Goal: Transaction & Acquisition: Obtain resource

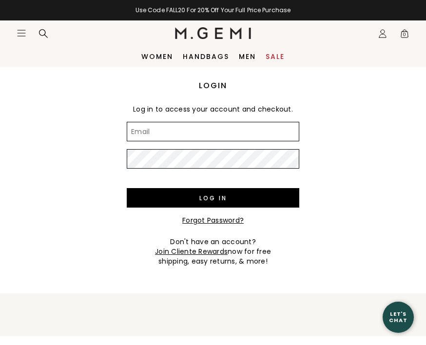
click at [209, 132] on input "Email" at bounding box center [213, 131] width 172 height 19
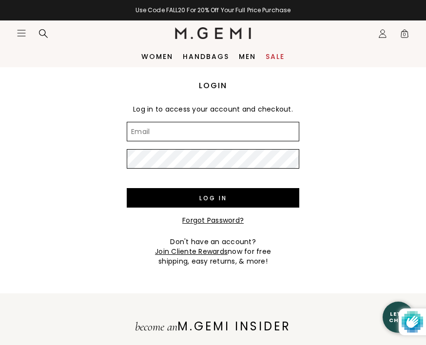
type input "stownsdin2@gmail.com"
click at [213, 198] on input "Log in" at bounding box center [213, 197] width 172 height 19
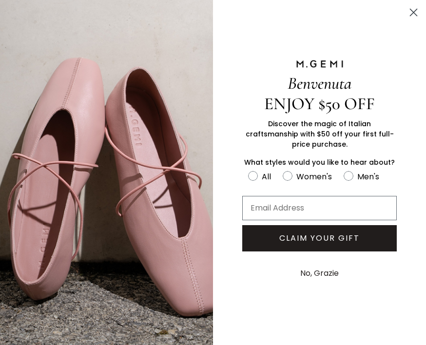
click at [314, 278] on button "No, Grazie" at bounding box center [319, 273] width 48 height 24
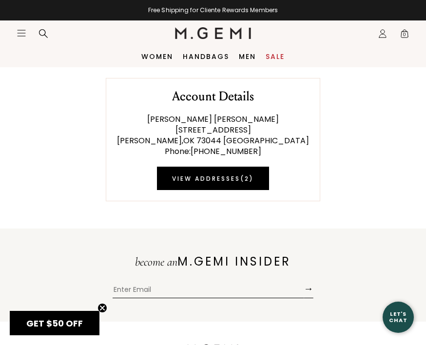
click at [383, 38] on icon "Icons/20x20/profile@2x" at bounding box center [382, 34] width 10 height 10
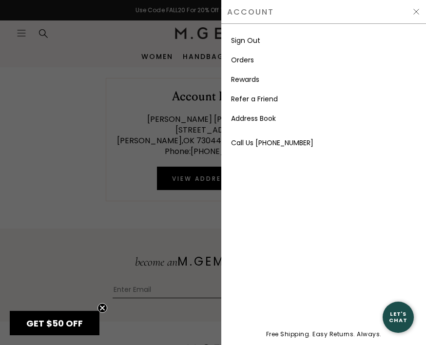
click at [256, 83] on link "Rewards" at bounding box center [245, 80] width 28 height 10
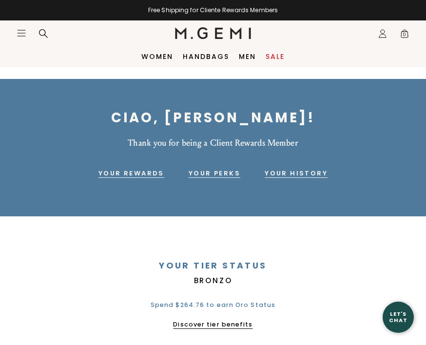
scroll to position [15, 0]
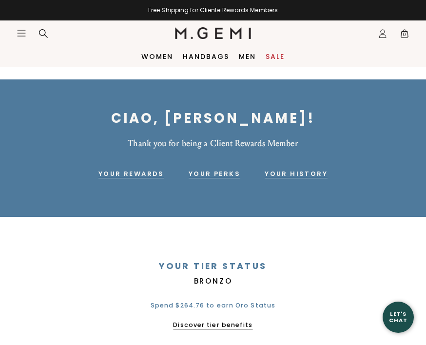
click at [145, 173] on link "Your Rewards" at bounding box center [131, 174] width 66 height 12
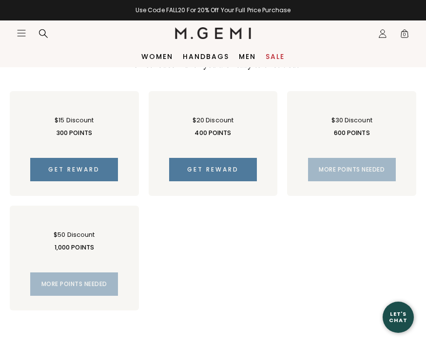
scroll to position [603, 0]
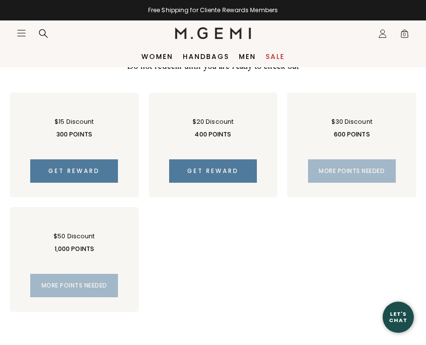
click at [244, 170] on button "Get reward" at bounding box center [213, 170] width 88 height 23
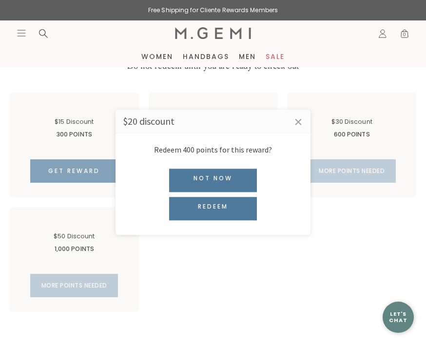
click at [307, 123] on link "×" at bounding box center [298, 122] width 24 height 24
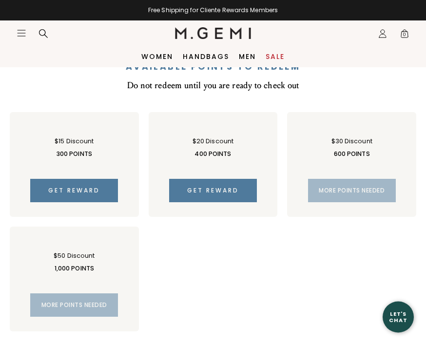
scroll to position [583, 0]
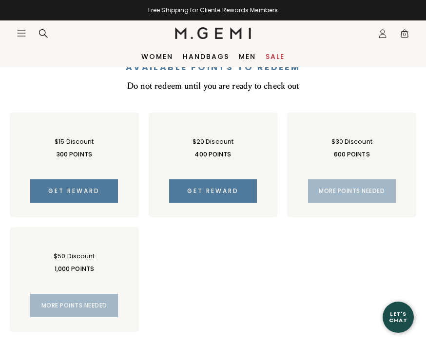
click at [234, 188] on span "Get reward" at bounding box center [213, 190] width 52 height 8
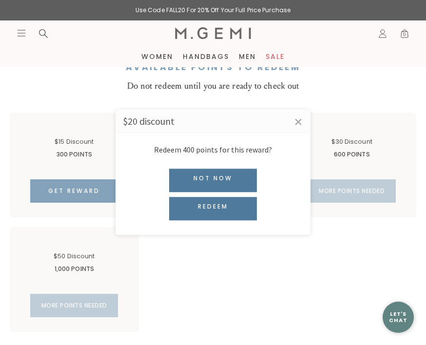
click at [244, 207] on div "Redeem" at bounding box center [213, 208] width 88 height 23
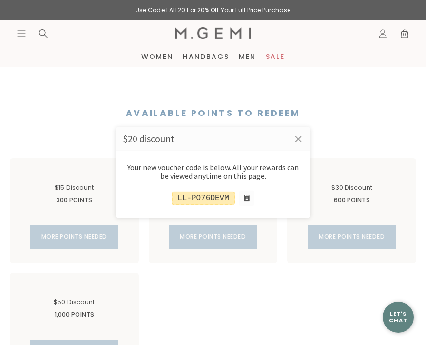
click at [300, 139] on link "×" at bounding box center [298, 139] width 24 height 24
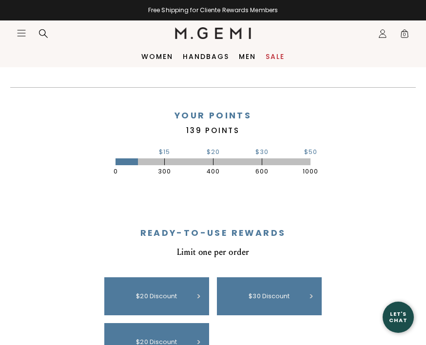
scroll to position [281, 0]
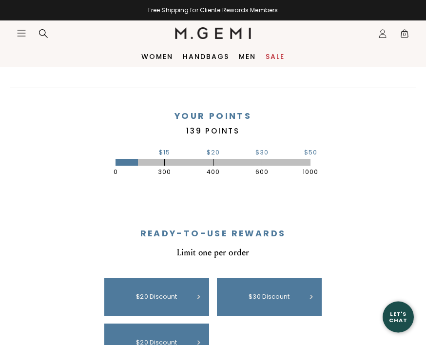
click at [21, 33] on icon "Icons/20x20/hamburger@2x" at bounding box center [22, 33] width 10 height 10
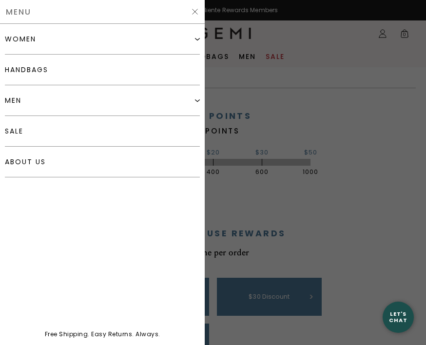
click at [112, 207] on div "women Shop All Shoes" at bounding box center [102, 173] width 205 height 299
click at [277, 100] on div at bounding box center [213, 172] width 426 height 345
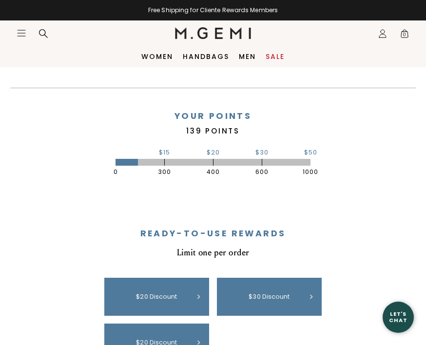
click at [386, 33] on icon "Icons/20x20/profile@2x" at bounding box center [382, 34] width 10 height 10
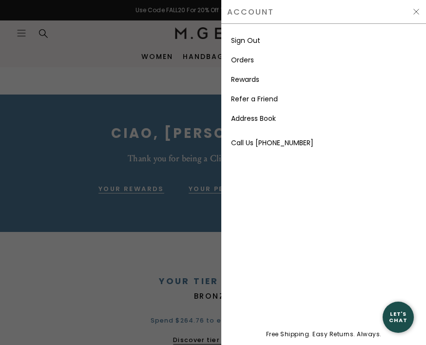
click at [258, 82] on link "Rewards" at bounding box center [245, 80] width 28 height 10
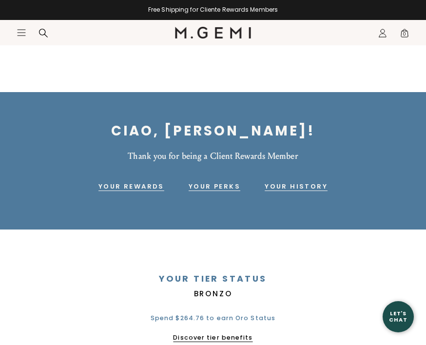
scroll to position [2, 0]
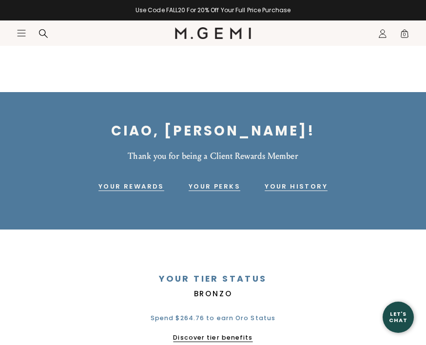
click at [23, 36] on icon "Icons/20x20/hamburger@2x" at bounding box center [22, 33] width 10 height 10
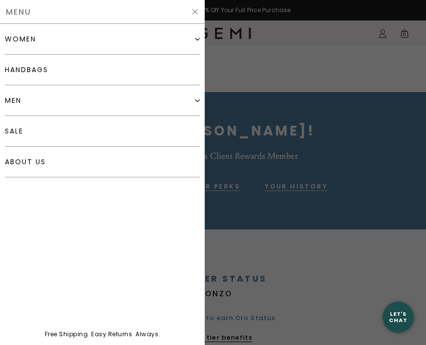
click at [64, 45] on div "women" at bounding box center [102, 39] width 195 height 31
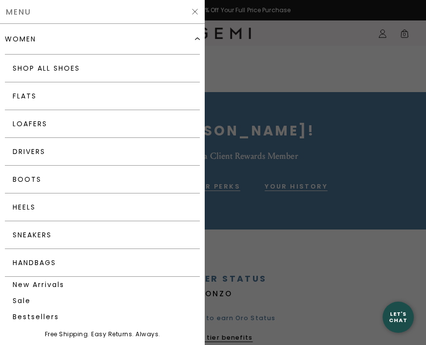
click at [88, 104] on link "Flats" at bounding box center [102, 96] width 195 height 28
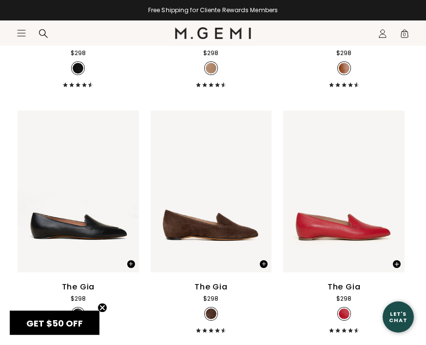
scroll to position [832, 0]
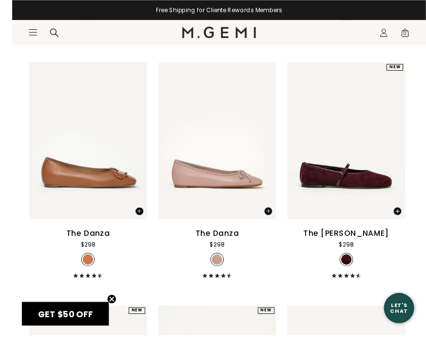
scroll to position [1600, 0]
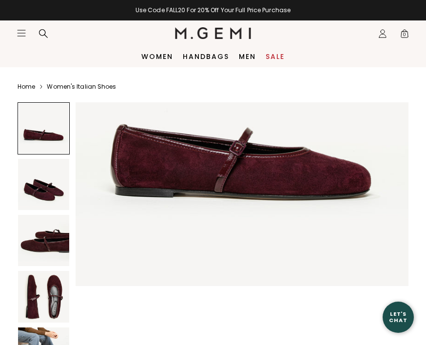
scroll to position [146, 0]
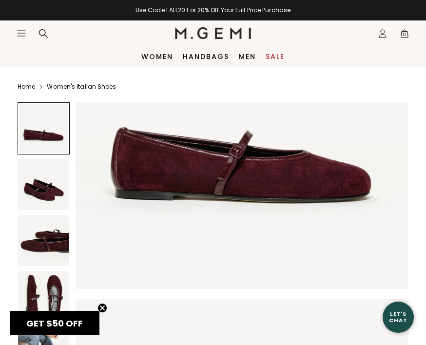
click at [48, 190] on img at bounding box center [43, 184] width 51 height 51
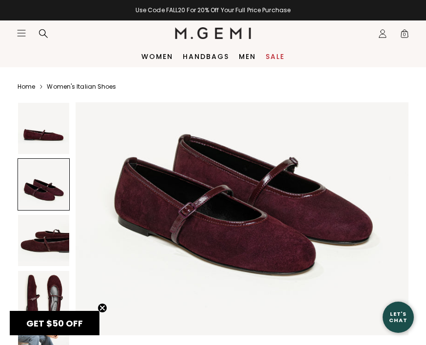
click at [50, 197] on div at bounding box center [44, 184] width 52 height 52
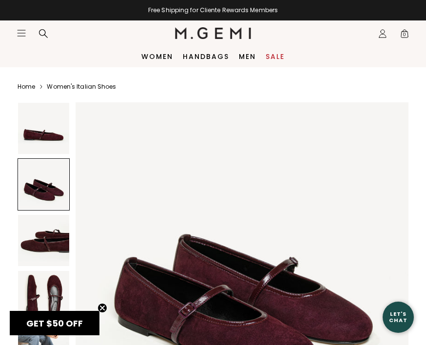
click at [54, 236] on img at bounding box center [43, 240] width 51 height 51
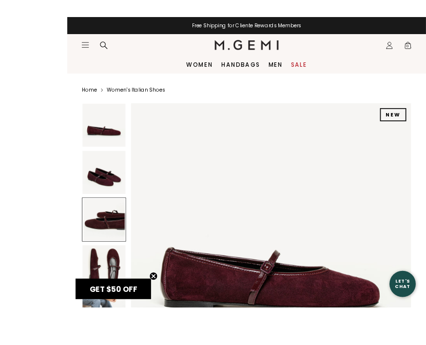
scroll to position [30, 0]
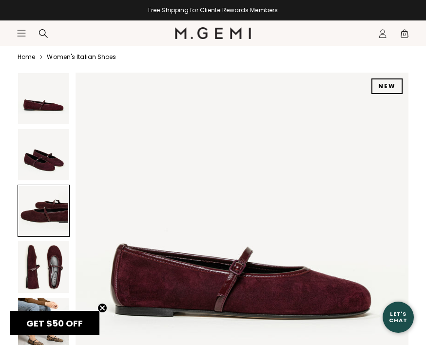
click at [48, 262] on img at bounding box center [43, 266] width 51 height 51
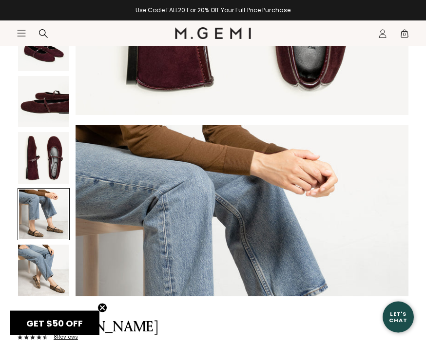
scroll to position [139, 0]
click at [58, 213] on div at bounding box center [44, 214] width 52 height 52
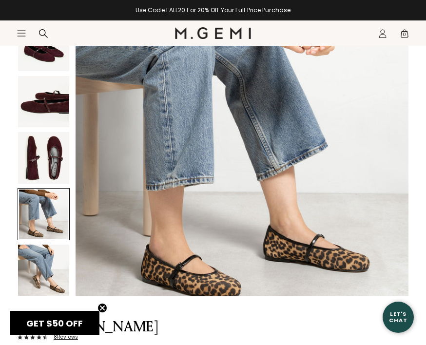
scroll to position [1369, 0]
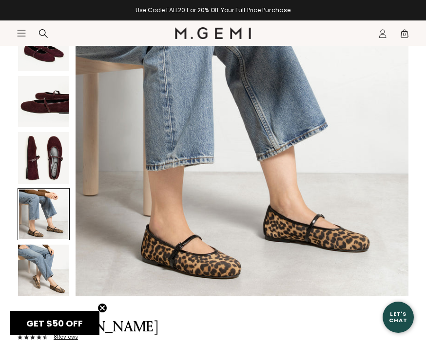
click at [59, 268] on img at bounding box center [43, 269] width 51 height 51
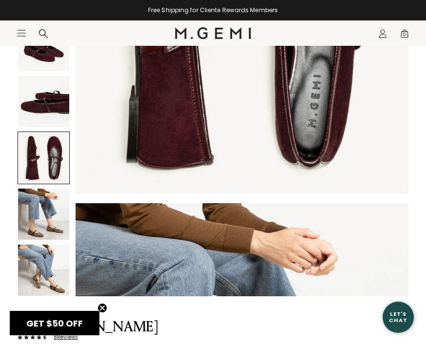
click at [23, 34] on icon "Icons/20x20/hamburger@2x" at bounding box center [22, 33] width 10 height 10
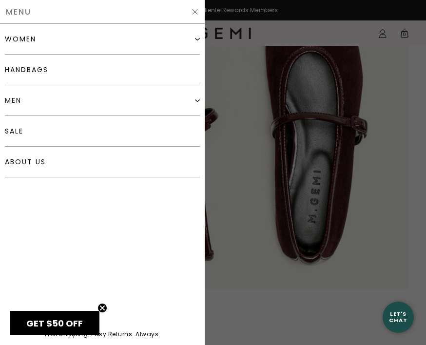
click at [80, 43] on div "women" at bounding box center [102, 39] width 195 height 31
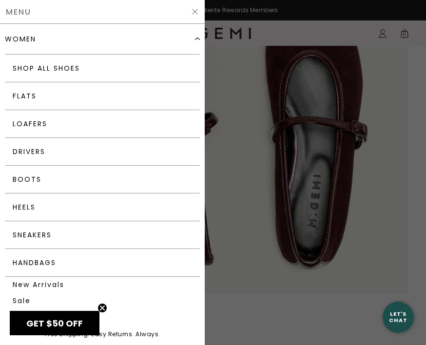
scroll to position [1029, 0]
click at [107, 124] on link "Loafers" at bounding box center [102, 124] width 195 height 28
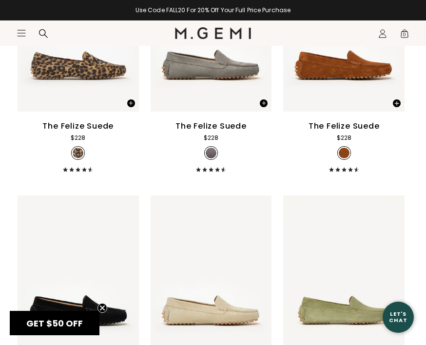
scroll to position [1742, 0]
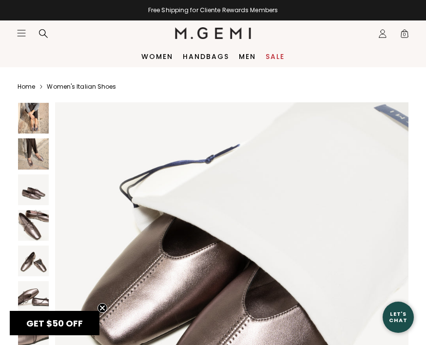
scroll to position [3273, 0]
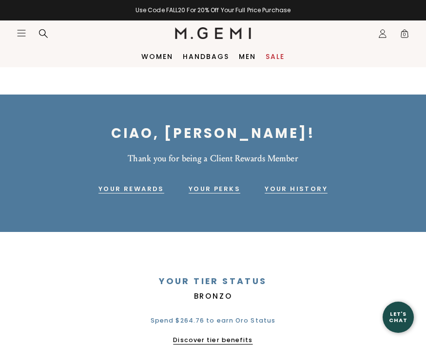
click at [383, 37] on icon "Icons/20x20/profile@2x" at bounding box center [382, 34] width 10 height 10
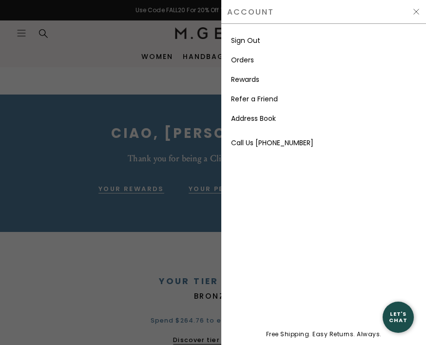
click at [259, 79] on link "Rewards" at bounding box center [245, 80] width 28 height 10
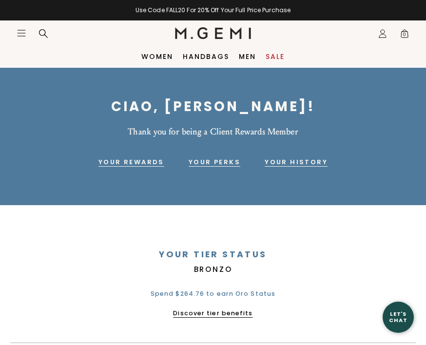
click at [216, 161] on link "Your Perks" at bounding box center [214, 162] width 52 height 12
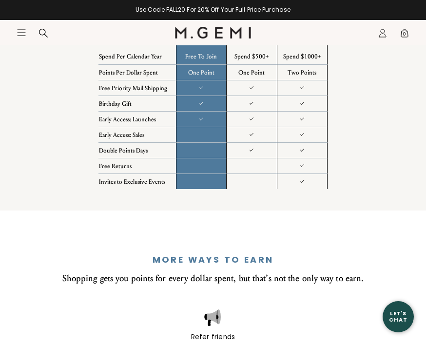
scroll to position [1028, 0]
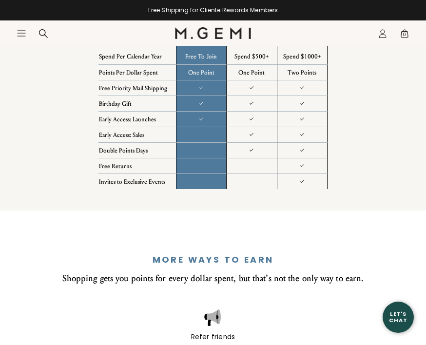
click at [381, 35] on icon "Icons/20x20/profile@2x" at bounding box center [382, 34] width 10 height 10
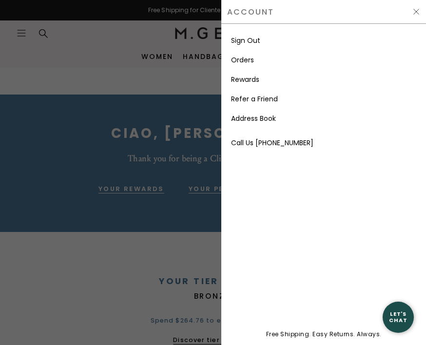
click at [259, 78] on link "Rewards" at bounding box center [245, 80] width 28 height 10
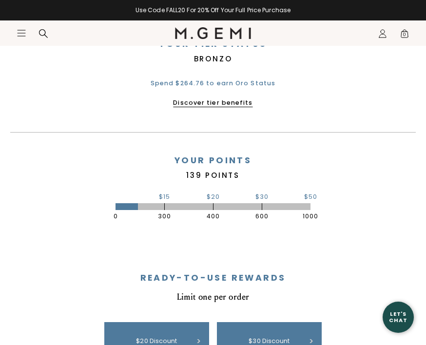
scroll to position [238, 0]
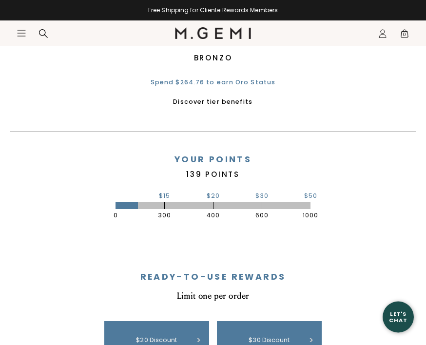
click at [387, 159] on div "Your Points" at bounding box center [212, 160] width 405 height 10
click at [233, 104] on link "Discover tier benefits" at bounding box center [212, 102] width 79 height 8
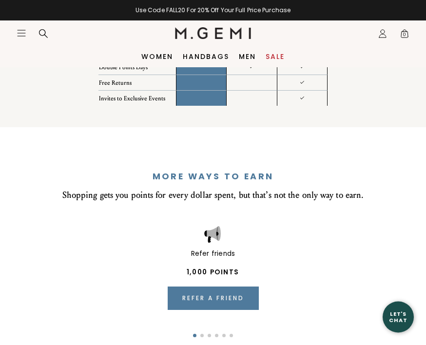
scroll to position [1102, 0]
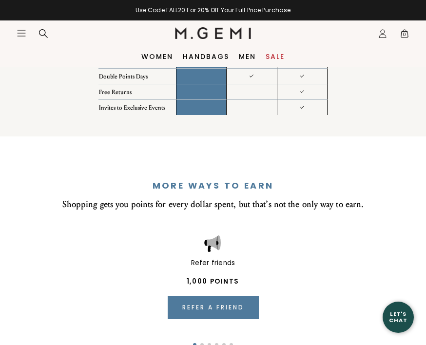
click at [384, 37] on icon "Icons/20x20/profile@2x" at bounding box center [382, 34] width 10 height 10
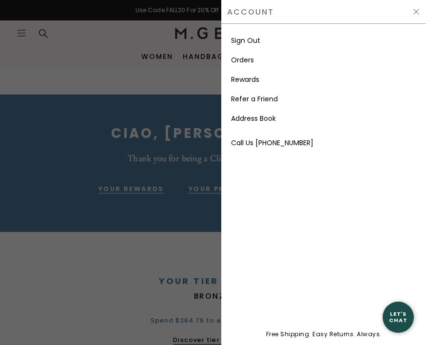
click at [256, 80] on link "Rewards" at bounding box center [245, 80] width 28 height 10
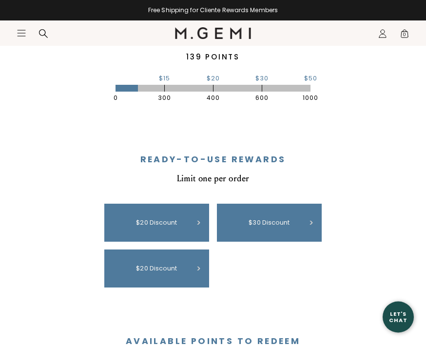
scroll to position [355, 0]
click at [317, 224] on div "$30 discount 11 months ago" at bounding box center [269, 223] width 105 height 38
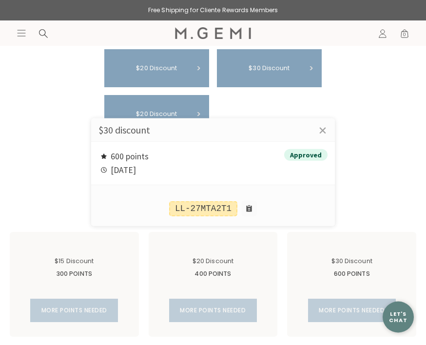
scroll to position [510, 0]
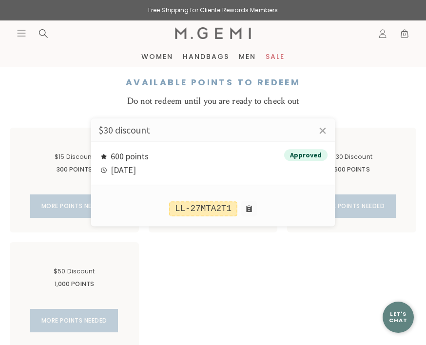
click at [99, 315] on div at bounding box center [213, 172] width 426 height 345
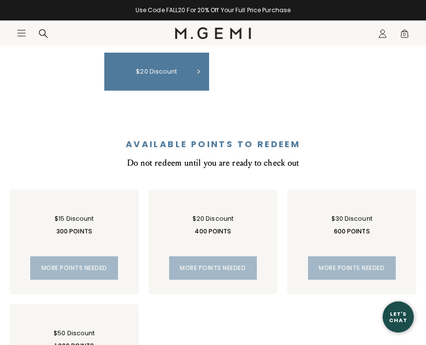
scroll to position [552, 0]
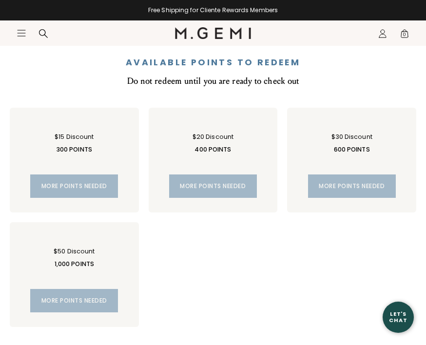
scroll to position [637, 0]
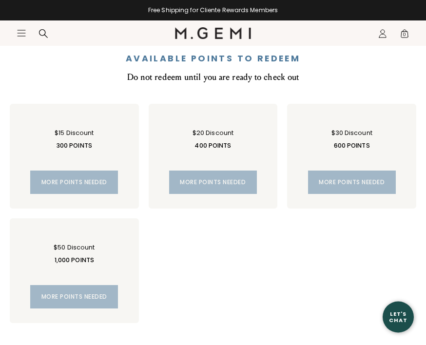
click at [95, 302] on div "More points needed" at bounding box center [74, 296] width 88 height 23
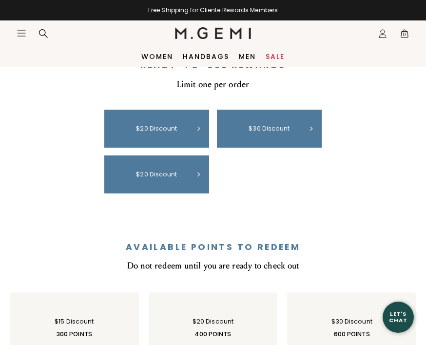
scroll to position [388, 0]
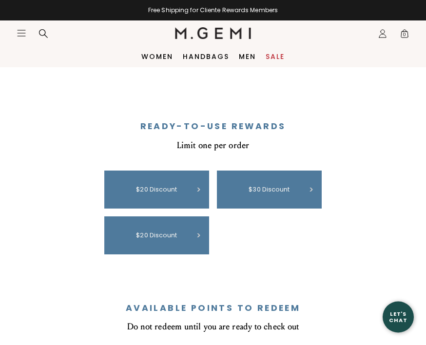
click at [22, 33] on icon "Open site menu" at bounding box center [22, 33] width 8 height 6
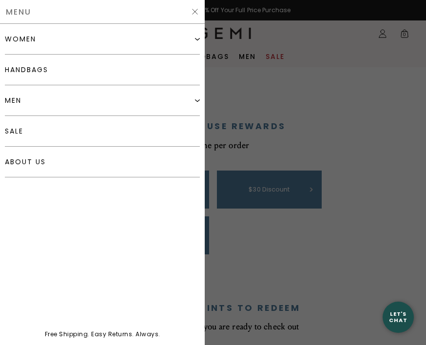
click at [56, 43] on div "women" at bounding box center [102, 39] width 195 height 31
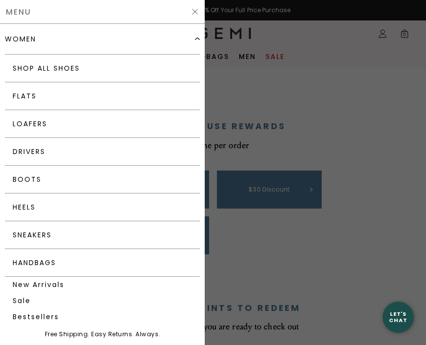
click at [94, 156] on link "Drivers" at bounding box center [102, 152] width 195 height 28
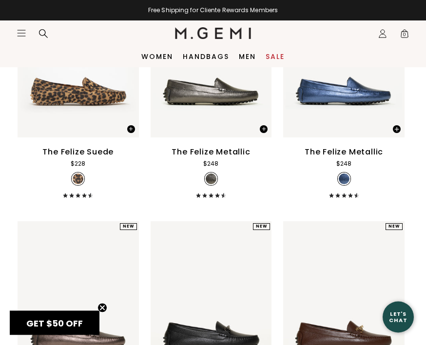
scroll to position [1175, 0]
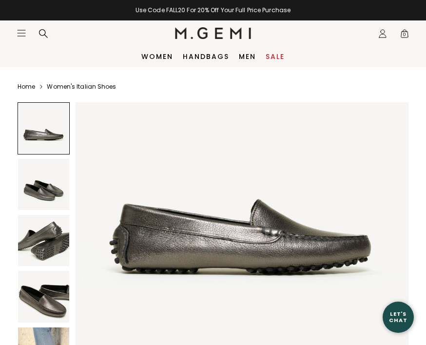
scroll to position [75, 0]
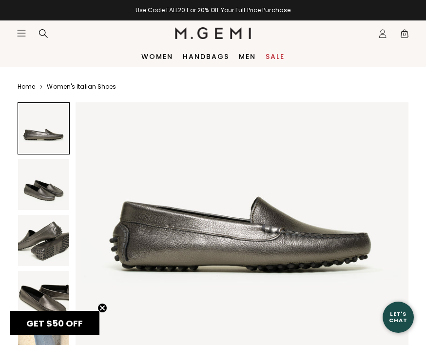
click at [54, 191] on img at bounding box center [43, 184] width 51 height 51
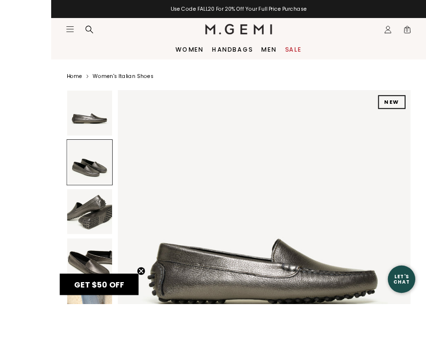
scroll to position [64, 0]
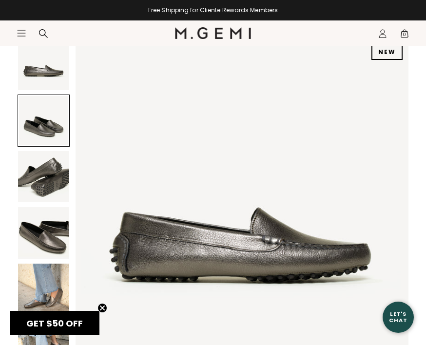
click at [61, 182] on img at bounding box center [43, 176] width 51 height 51
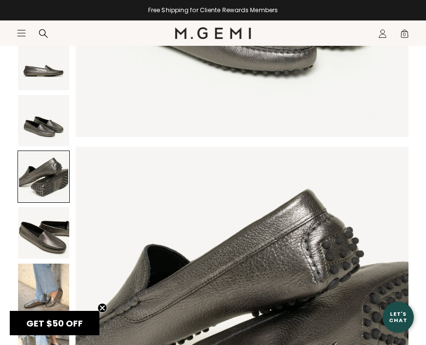
scroll to position [685, 0]
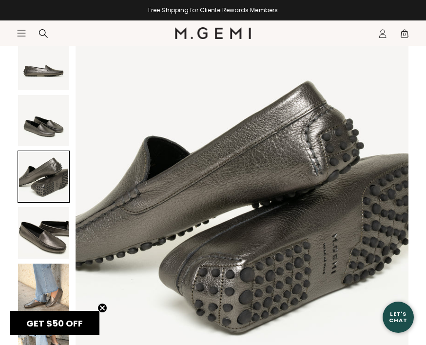
click at [51, 243] on img at bounding box center [43, 232] width 51 height 51
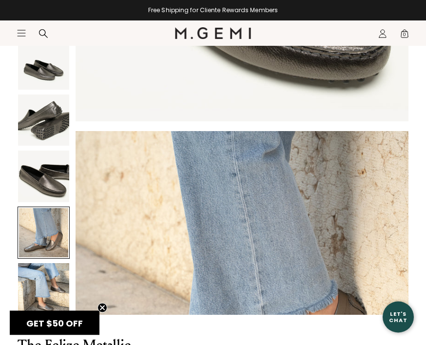
scroll to position [122, 0]
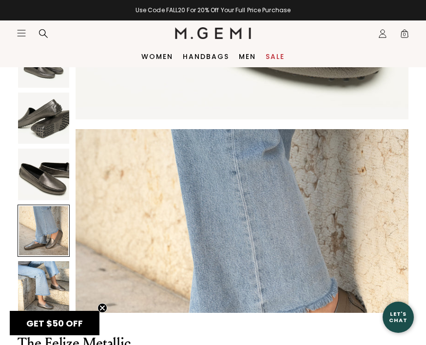
click at [43, 235] on div at bounding box center [44, 231] width 52 height 52
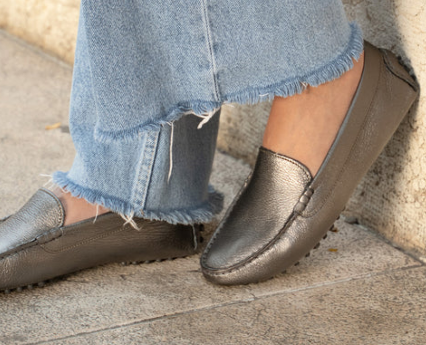
scroll to position [170, 0]
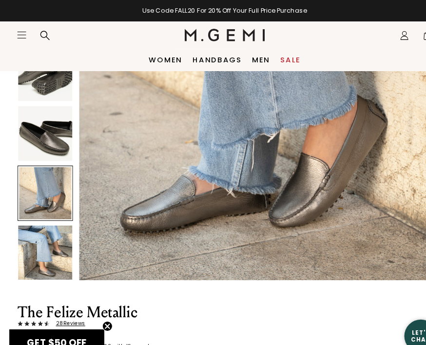
click at [45, 242] on img at bounding box center [43, 238] width 51 height 51
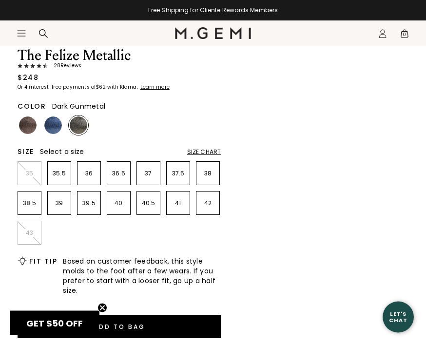
scroll to position [410, 0]
click at [83, 122] on img at bounding box center [79, 125] width 18 height 18
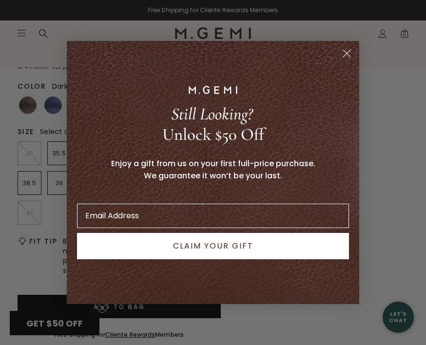
scroll to position [426, 0]
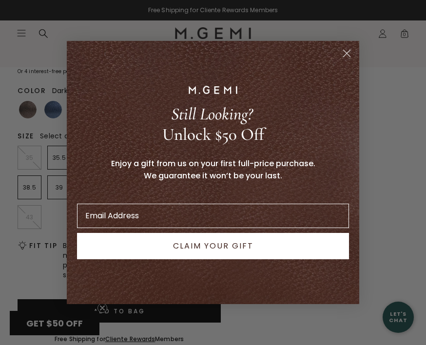
click at [94, 344] on div "Close dialog Still Looking? Unlock $50 Off Enjoy a gift from us on your first f…" at bounding box center [213, 172] width 426 height 345
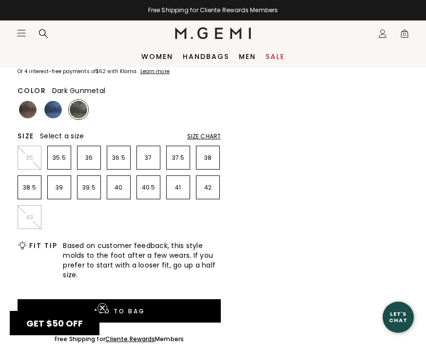
click at [75, 329] on span "GET $50 OFF" at bounding box center [54, 323] width 56 height 12
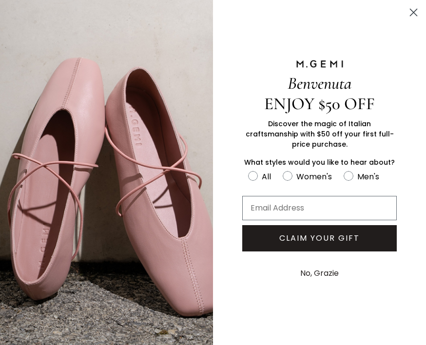
click at [296, 218] on input "Email Address" at bounding box center [319, 208] width 154 height 24
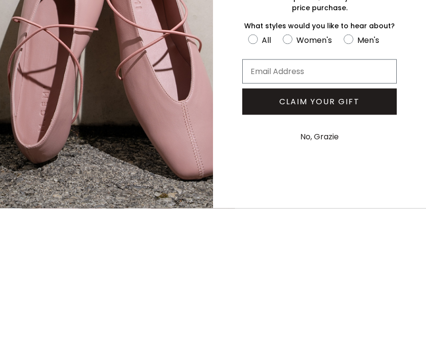
type input "stownsdin2@gmail.com"
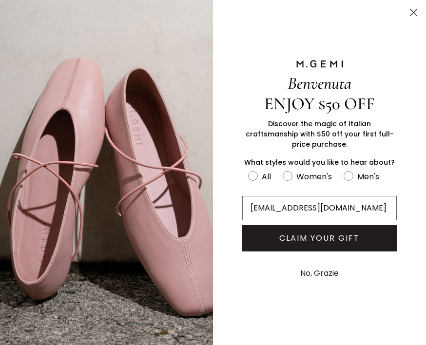
click at [331, 251] on button "CLAIM YOUR GIFT" at bounding box center [319, 238] width 154 height 26
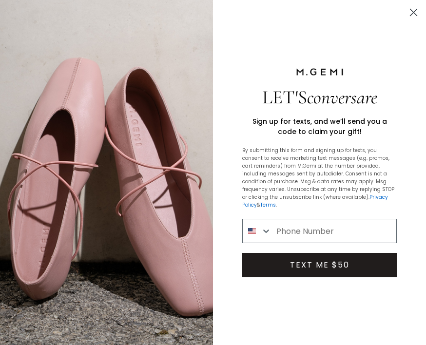
click at [414, 18] on circle "Close dialog" at bounding box center [413, 12] width 16 height 16
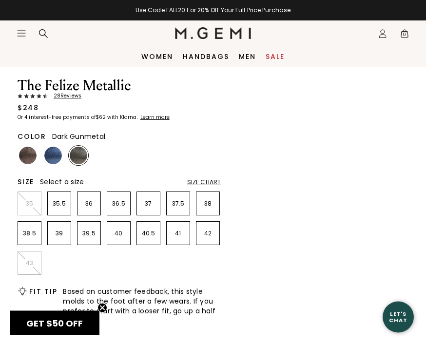
scroll to position [380, 0]
click at [31, 159] on img at bounding box center [28, 156] width 18 height 18
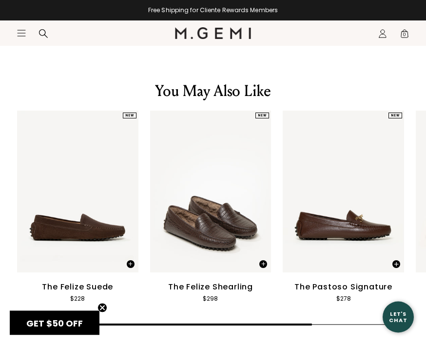
scroll to position [1575, 0]
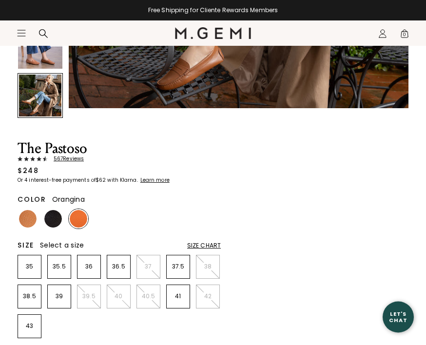
scroll to position [373, 0]
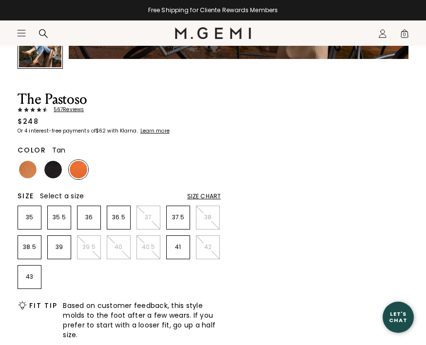
click at [33, 175] on img at bounding box center [28, 170] width 18 height 18
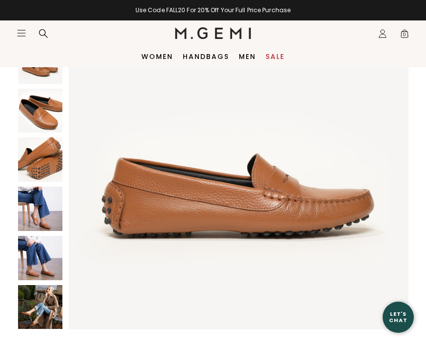
scroll to position [112, 0]
click at [51, 259] on img at bounding box center [40, 258] width 44 height 44
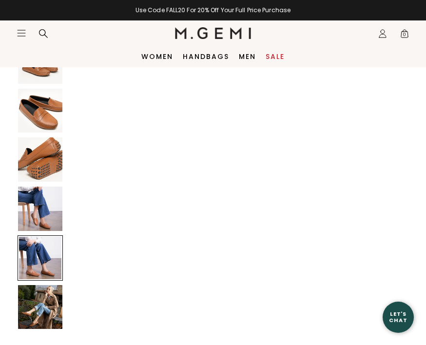
scroll to position [1746, 0]
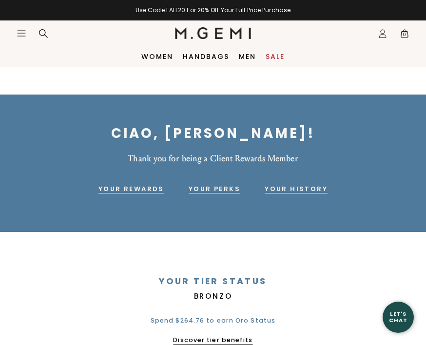
click at [19, 37] on icon "Icons/20x20/hamburger@2x" at bounding box center [22, 33] width 10 height 10
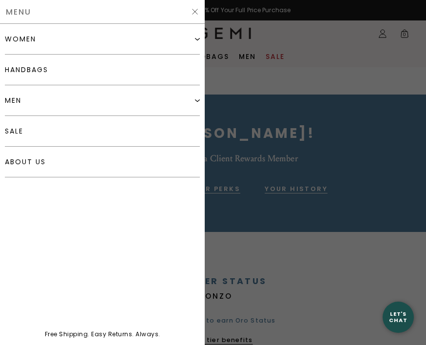
click at [58, 46] on div "women" at bounding box center [102, 39] width 195 height 31
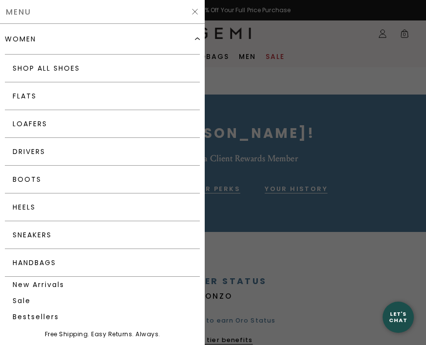
click at [111, 152] on link "Drivers" at bounding box center [102, 152] width 195 height 28
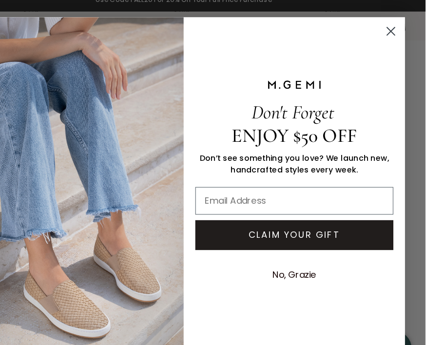
scroll to position [1841, 0]
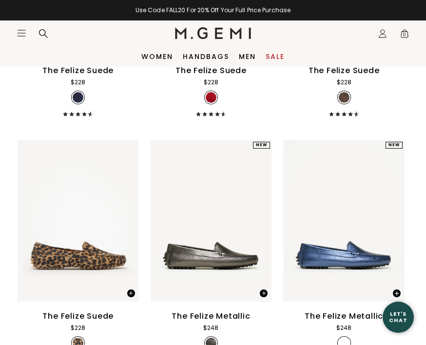
scroll to position [1012, 0]
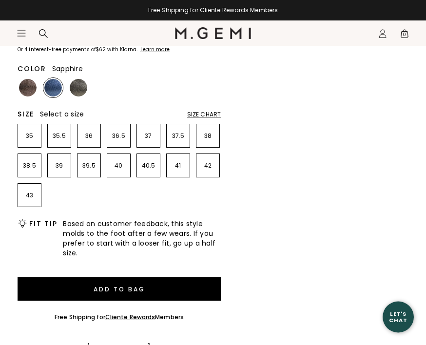
scroll to position [447, 0]
click at [86, 91] on img at bounding box center [79, 88] width 18 height 18
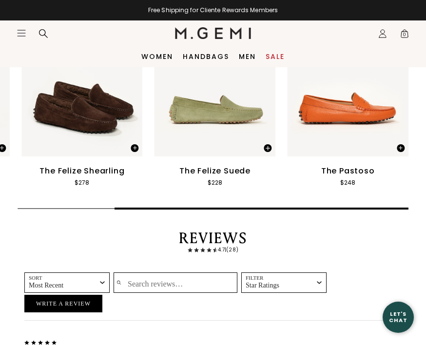
scroll to position [1685, 0]
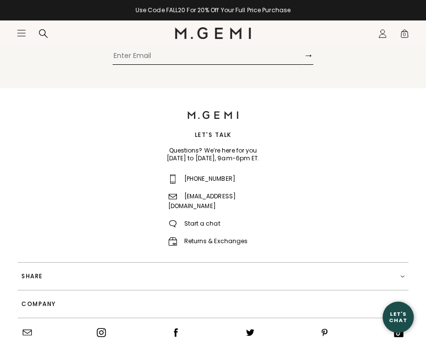
click at [19, 39] on nav "Icons/20x20/hamburger@2x Women Shop All Shoes New Arrivals Bestsellers Essentia…" at bounding box center [96, 32] width 158 height 25
click at [23, 35] on icon "Icons/20x20/hamburger@2x" at bounding box center [22, 33] width 10 height 10
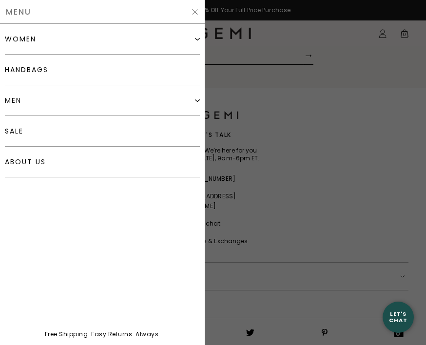
click at [57, 46] on div "women" at bounding box center [102, 39] width 195 height 31
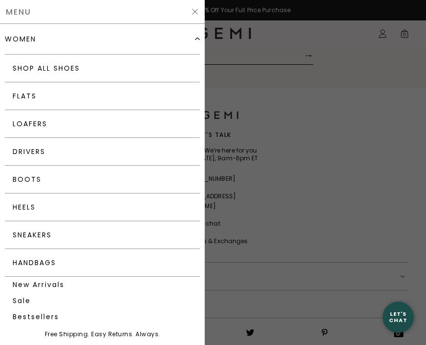
click at [85, 156] on link "Drivers" at bounding box center [102, 152] width 195 height 28
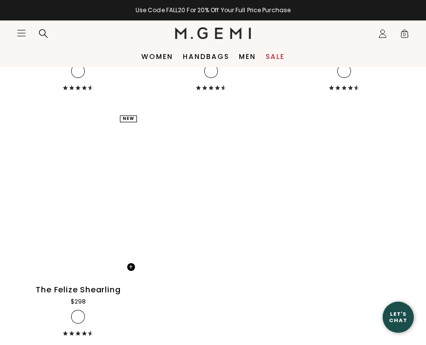
scroll to position [2264, 0]
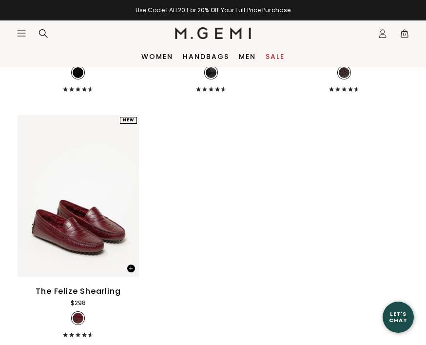
click at [17, 33] on icon "Icons/20x20/hamburger@2x" at bounding box center [22, 33] width 10 height 10
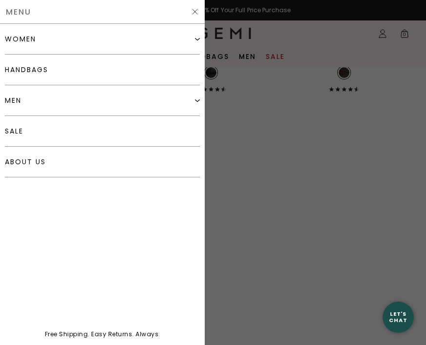
click at [78, 41] on div "women" at bounding box center [102, 39] width 195 height 31
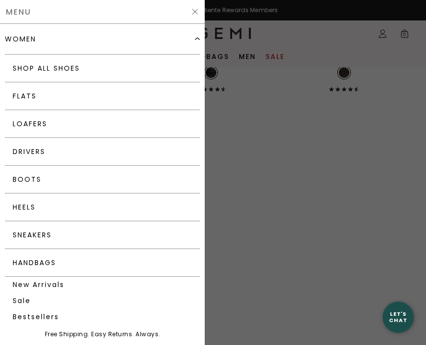
click at [66, 122] on link "Loafers" at bounding box center [102, 124] width 195 height 28
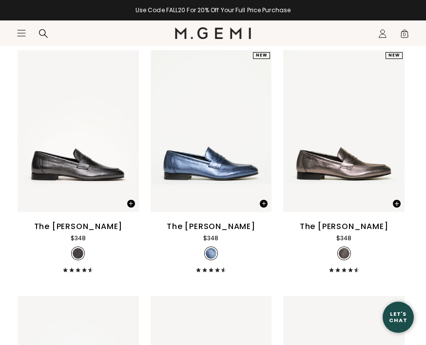
scroll to position [1355, 0]
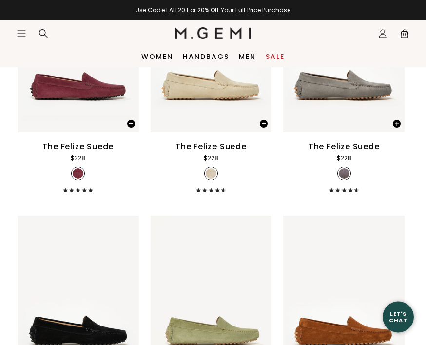
scroll to position [445, 0]
click at [24, 35] on icon "Icons/20x20/hamburger@2x" at bounding box center [22, 33] width 10 height 10
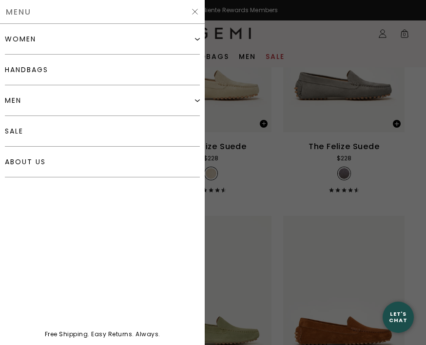
click at [45, 41] on div "women" at bounding box center [102, 39] width 195 height 31
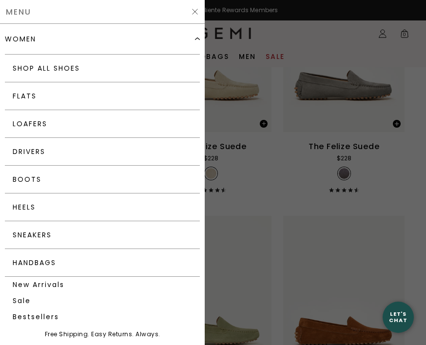
click at [65, 130] on link "Loafers" at bounding box center [102, 124] width 195 height 28
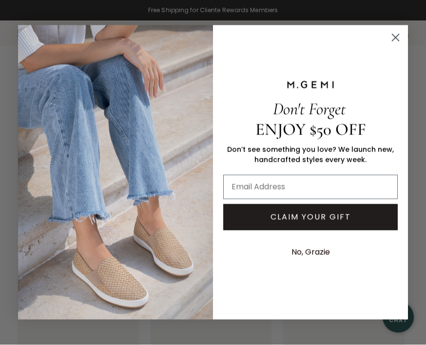
scroll to position [175, 0]
click at [403, 46] on circle "Close dialog" at bounding box center [395, 38] width 16 height 16
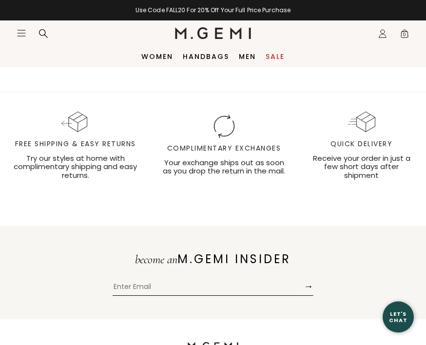
scroll to position [3075, 0]
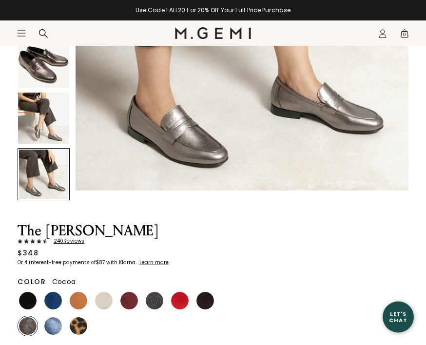
scroll to position [235, 0]
click at [29, 330] on img at bounding box center [28, 326] width 18 height 18
click at [110, 298] on img at bounding box center [104, 301] width 18 height 18
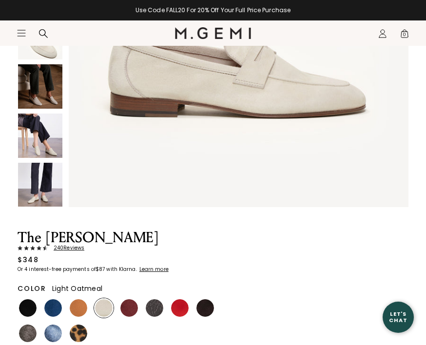
click at [30, 335] on img at bounding box center [28, 333] width 18 height 18
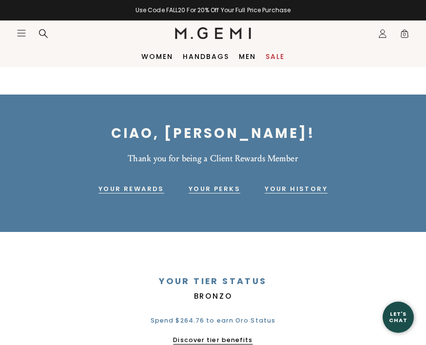
click at [21, 31] on icon "Icons/20x20/hamburger@2x" at bounding box center [22, 33] width 10 height 10
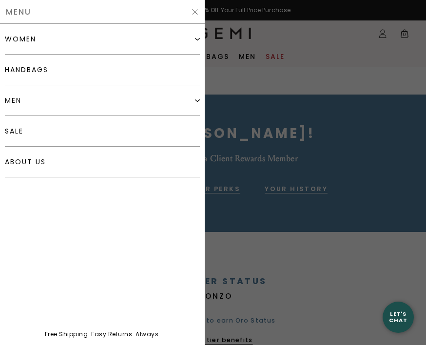
click at [44, 44] on div "women" at bounding box center [102, 39] width 195 height 31
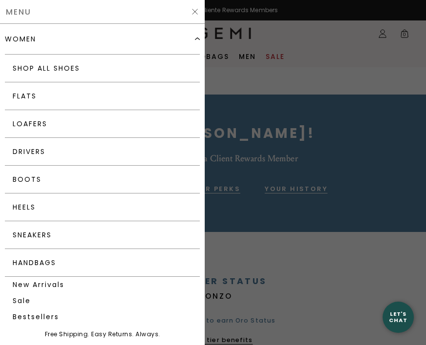
click at [92, 93] on link "Flats" at bounding box center [102, 96] width 195 height 28
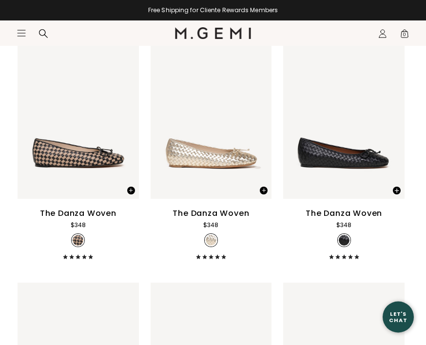
scroll to position [1115, 0]
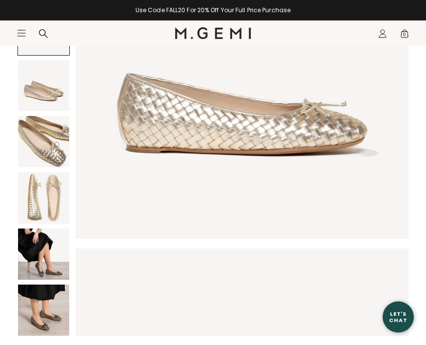
scroll to position [99, 0]
click at [50, 256] on img at bounding box center [43, 253] width 51 height 51
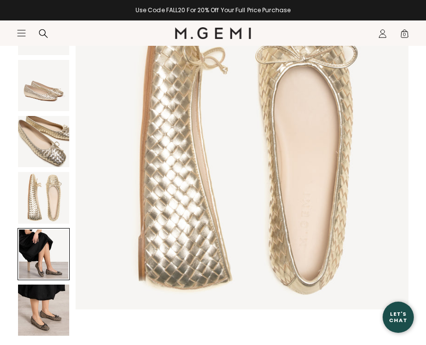
scroll to position [1369, 0]
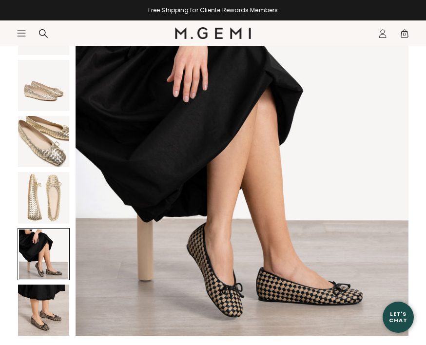
click at [53, 308] on img at bounding box center [43, 309] width 51 height 51
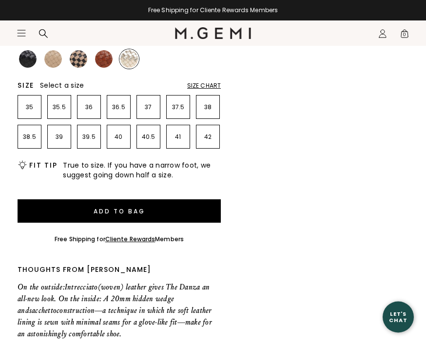
scroll to position [476, 0]
click at [130, 59] on section "Icons/20x20/hamburger@2x Women Shop All Shoes New Arrivals Bestsellers Essentia…" at bounding box center [213, 43] width 426 height 47
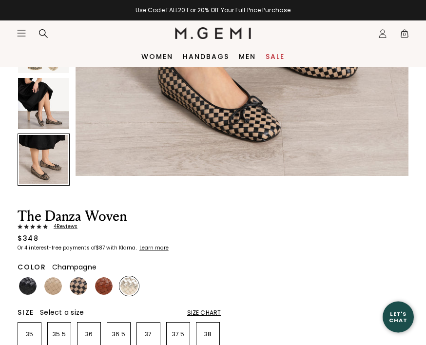
scroll to position [249, 0]
click at [102, 283] on img at bounding box center [104, 286] width 18 height 18
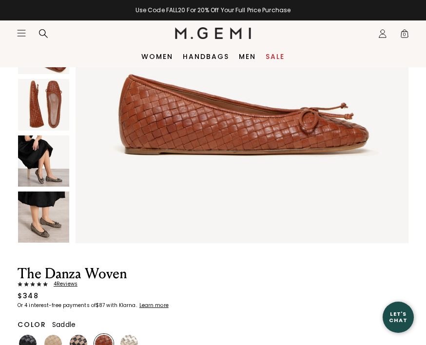
scroll to position [191, 0]
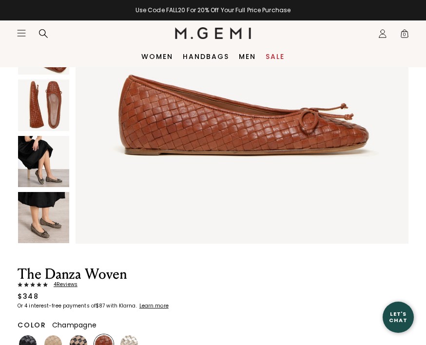
click at [131, 340] on img at bounding box center [129, 344] width 18 height 18
